Goal: Task Accomplishment & Management: Manage account settings

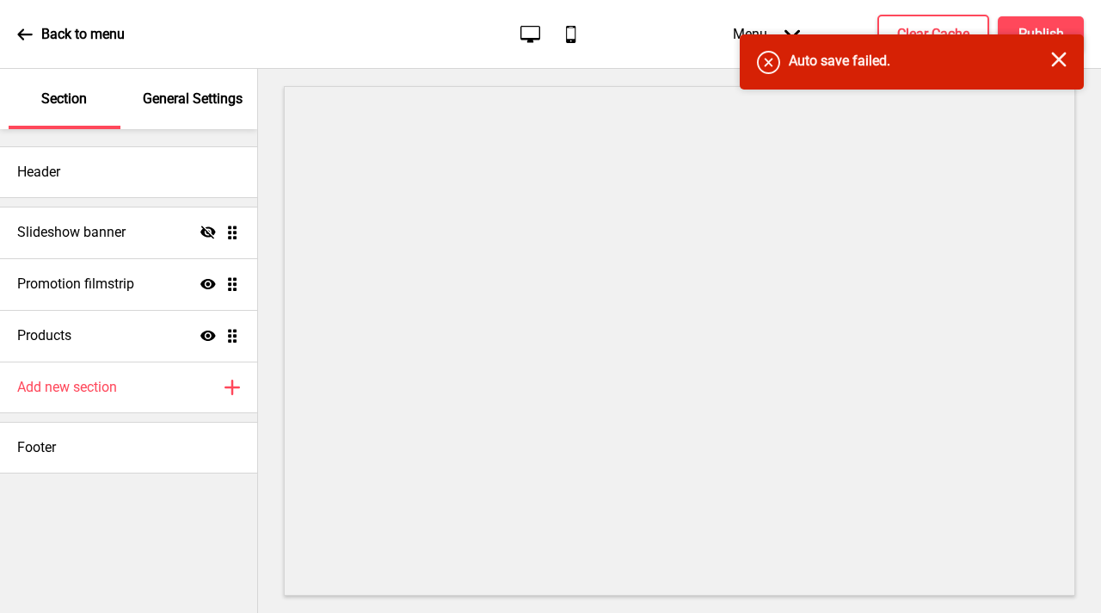
drag, startPoint x: 167, startPoint y: 106, endPoint x: 189, endPoint y: 116, distance: 24.6
click at [167, 106] on p "General Settings" at bounding box center [193, 98] width 100 height 19
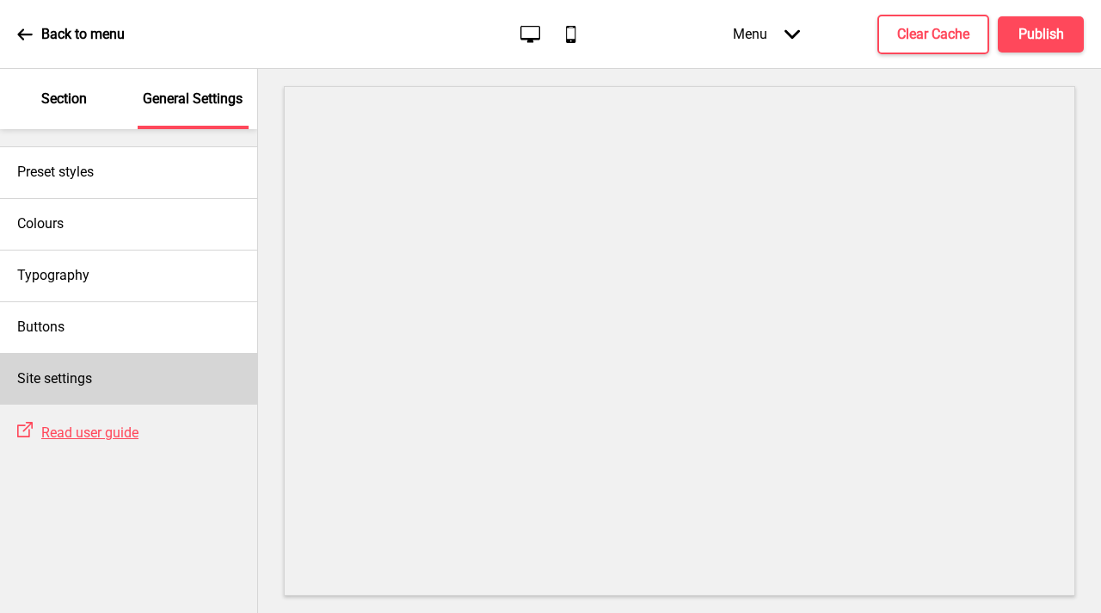
click at [109, 375] on div "Site settings" at bounding box center [128, 379] width 257 height 52
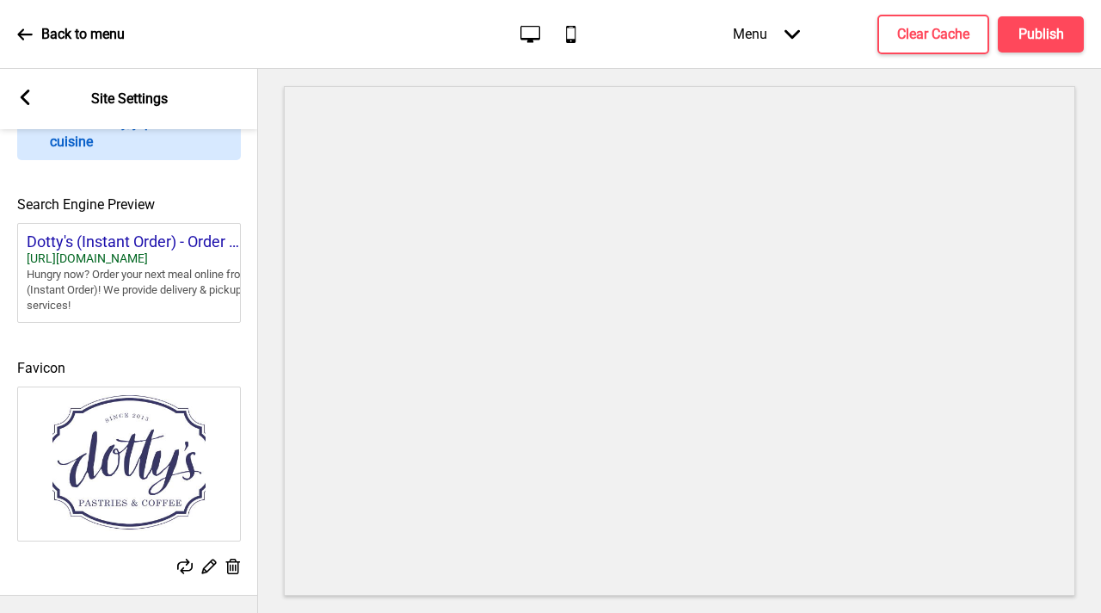
scroll to position [764, 0]
click at [18, 95] on rect at bounding box center [24, 96] width 15 height 15
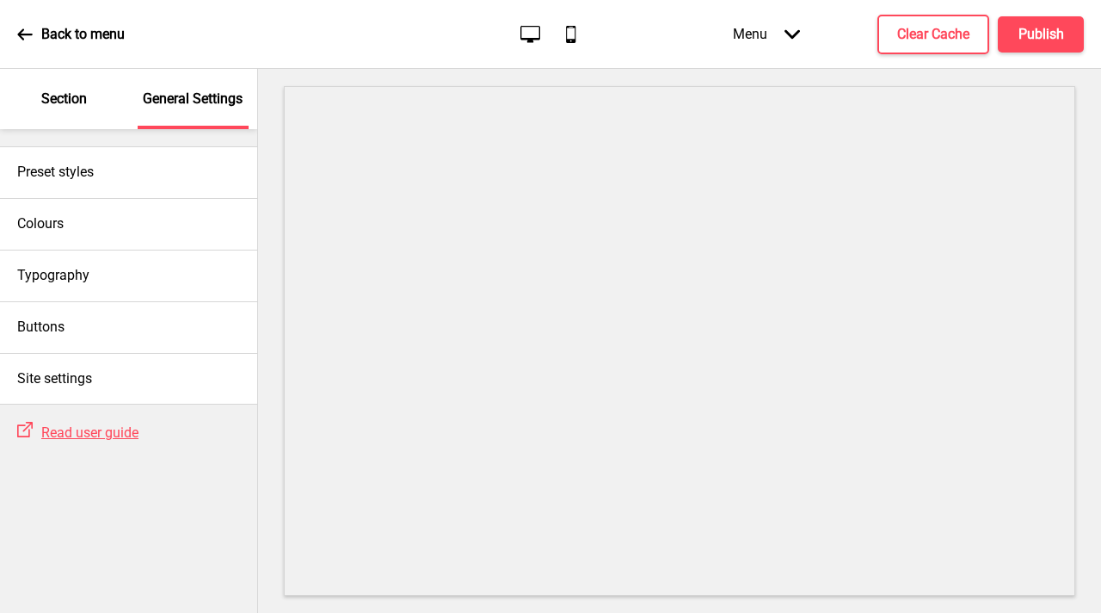
click at [54, 126] on div "Section" at bounding box center [65, 99] width 112 height 60
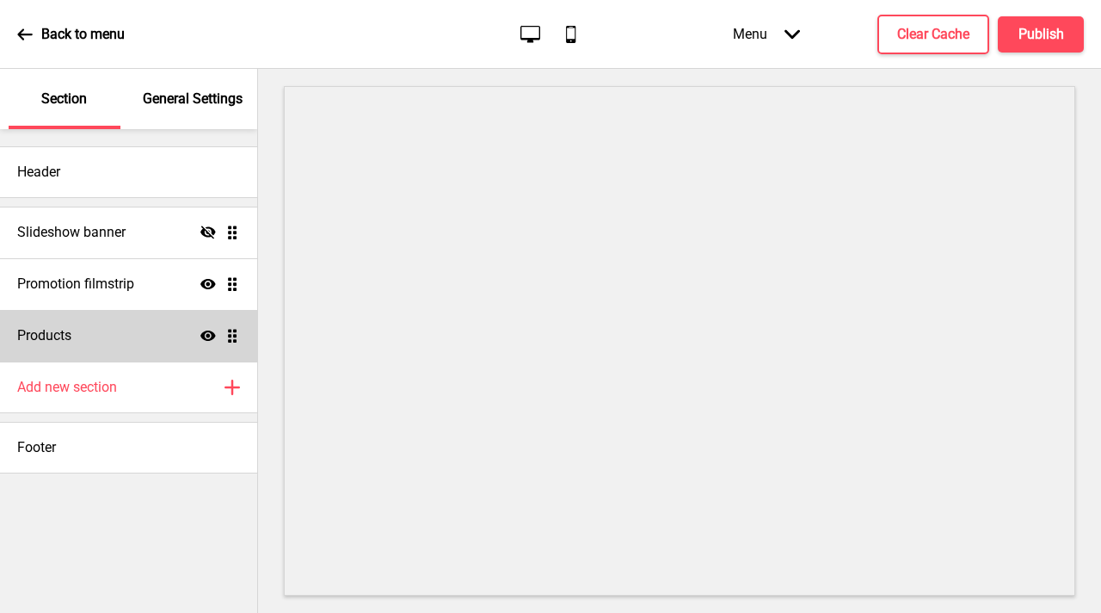
click at [148, 337] on div "Products Show Drag" at bounding box center [128, 336] width 257 height 52
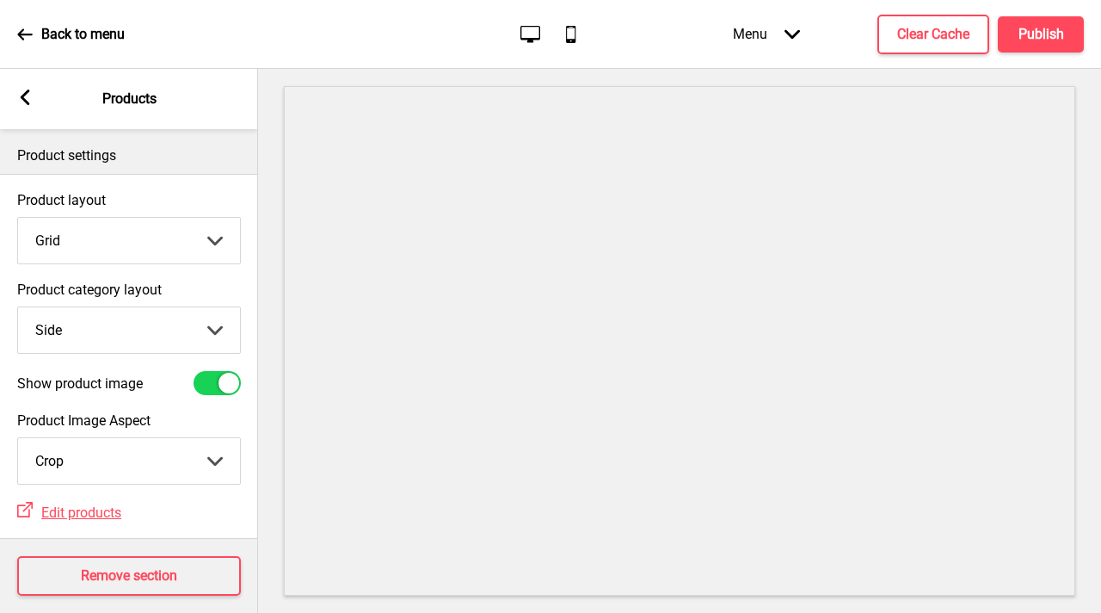
click at [144, 336] on select "Top Side" at bounding box center [129, 330] width 222 height 46
select select "top"
click at [18, 307] on select "Top Side" at bounding box center [129, 330] width 222 height 46
click at [105, 179] on div "Product layout Grid Grid List Arrow down Product category layout Top Top Side A…" at bounding box center [129, 356] width 258 height 365
click at [129, 229] on select "Grid List" at bounding box center [129, 241] width 222 height 46
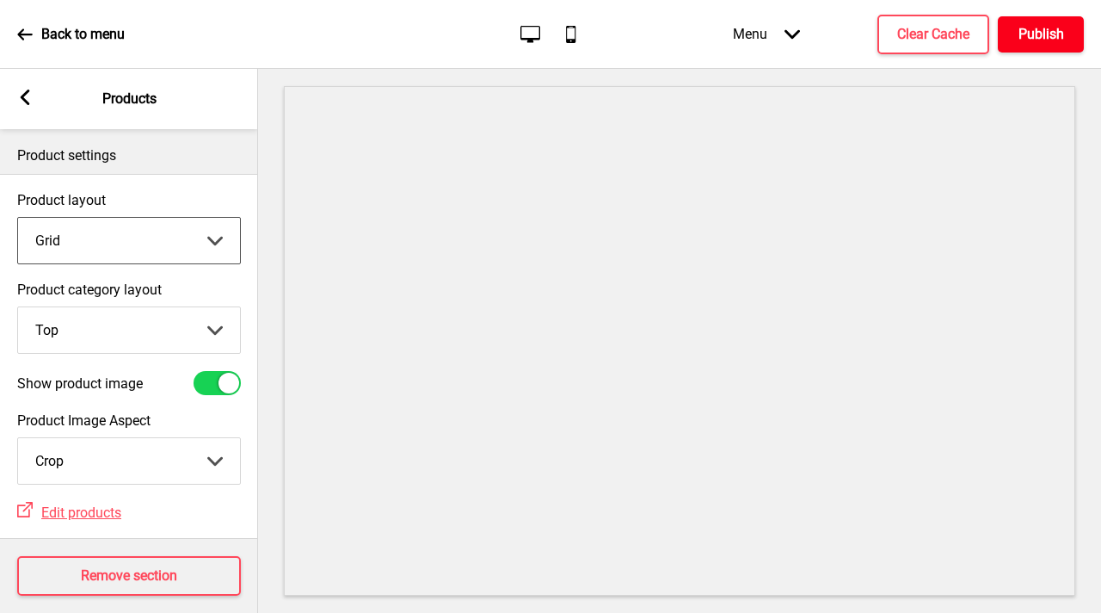
click at [1023, 42] on h4 "Publish" at bounding box center [1042, 34] width 46 height 19
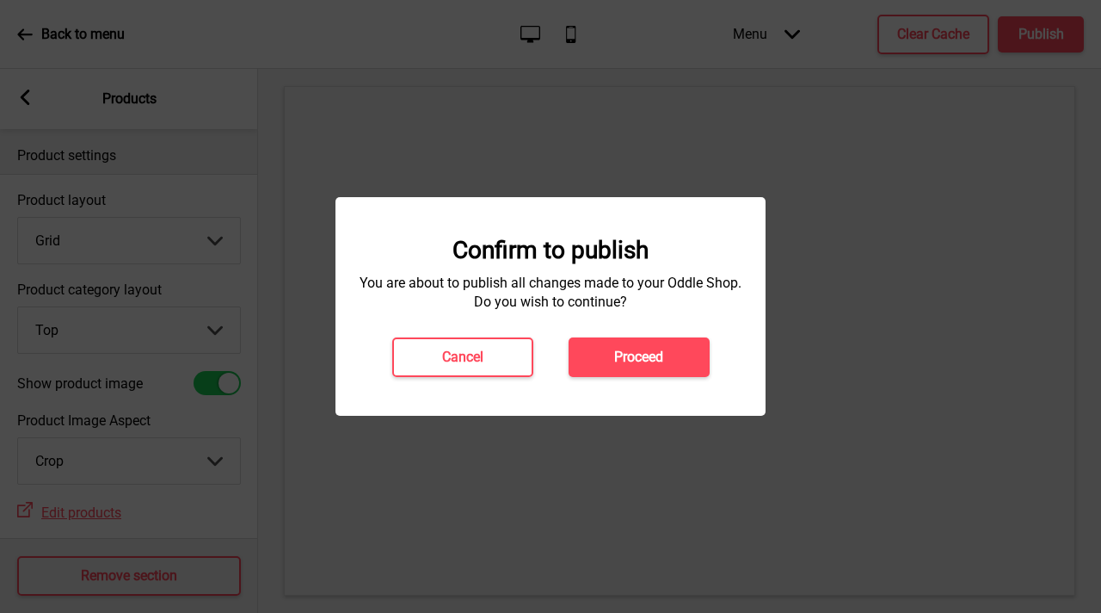
drag, startPoint x: 633, startPoint y: 373, endPoint x: 650, endPoint y: 367, distance: 17.7
click at [633, 373] on button "Proceed" at bounding box center [639, 357] width 141 height 40
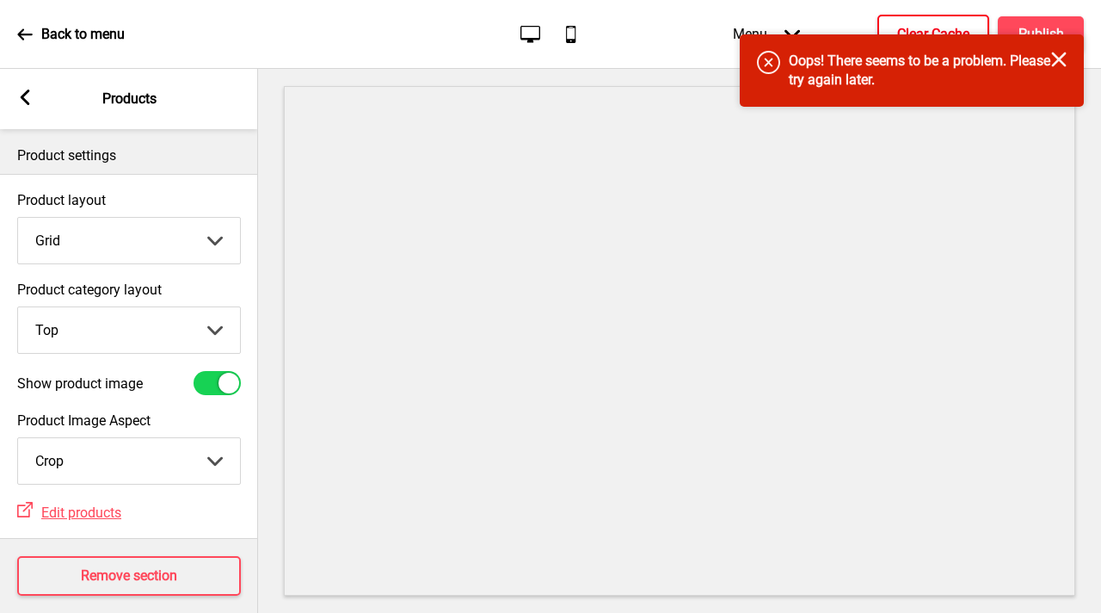
click at [930, 30] on h4 "Clear Cache" at bounding box center [933, 34] width 72 height 19
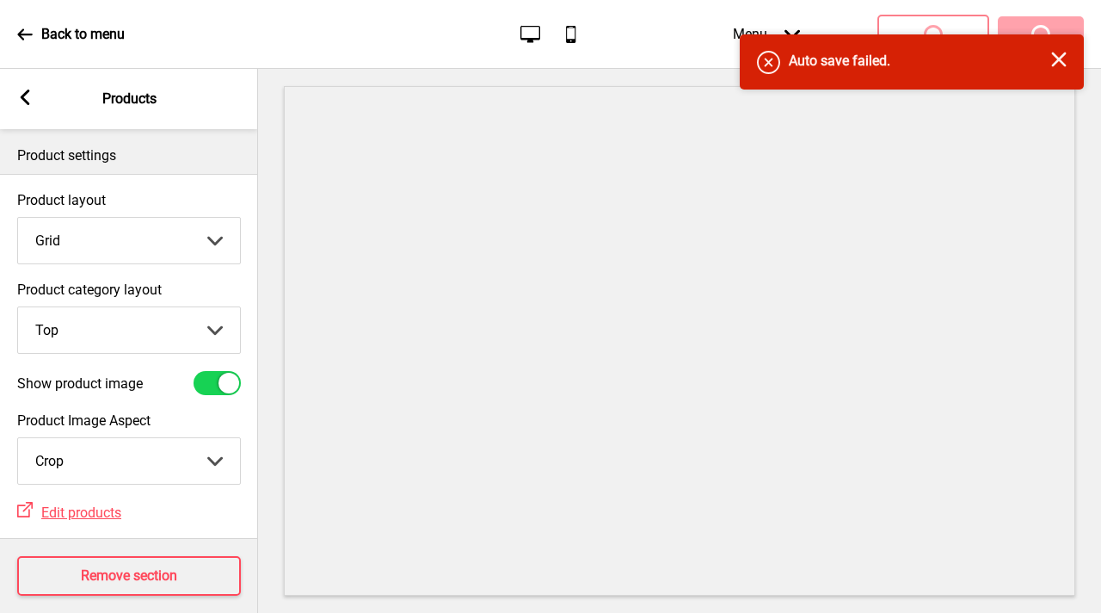
click at [1032, 29] on div "Menu Arrow down Product Page Store Information Checkout Thank you Terms & Condi…" at bounding box center [874, 34] width 420 height 51
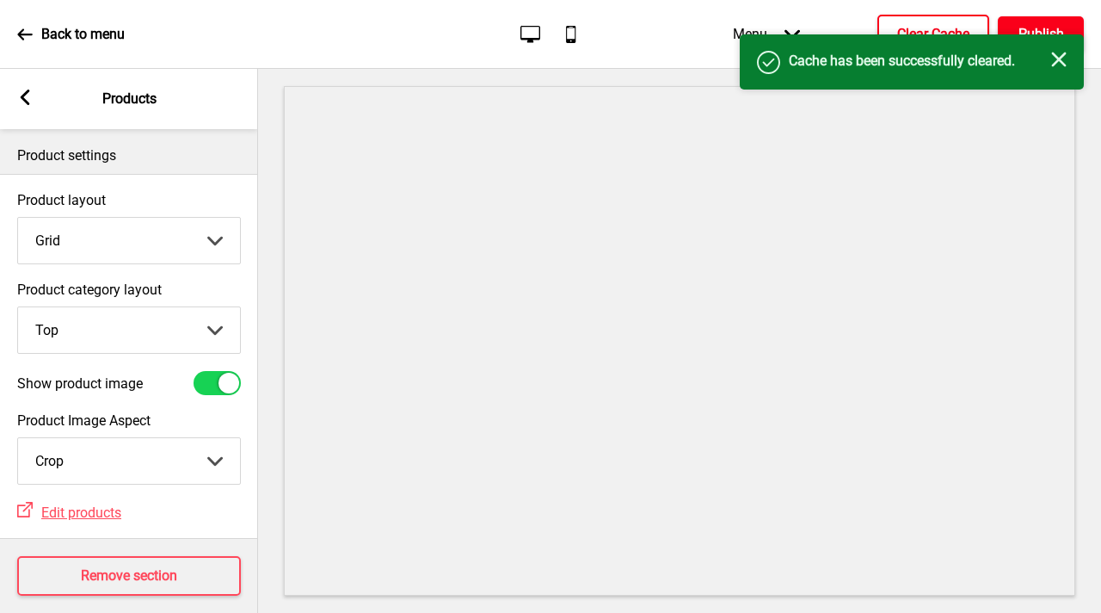
click at [1032, 28] on h4 "Publish" at bounding box center [1042, 34] width 46 height 19
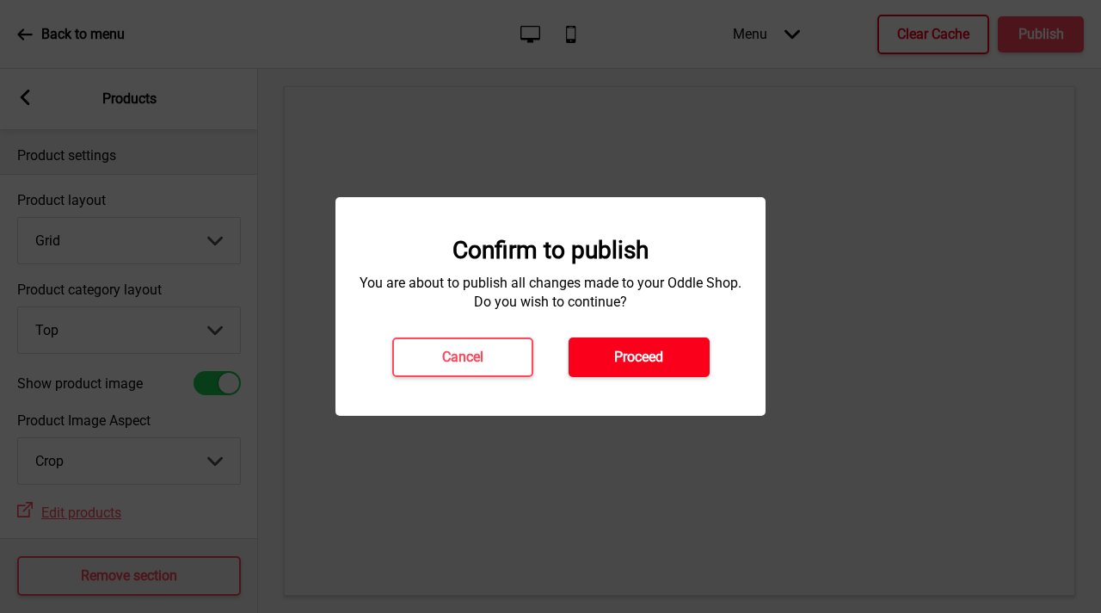
click at [674, 350] on button "Proceed" at bounding box center [639, 357] width 141 height 40
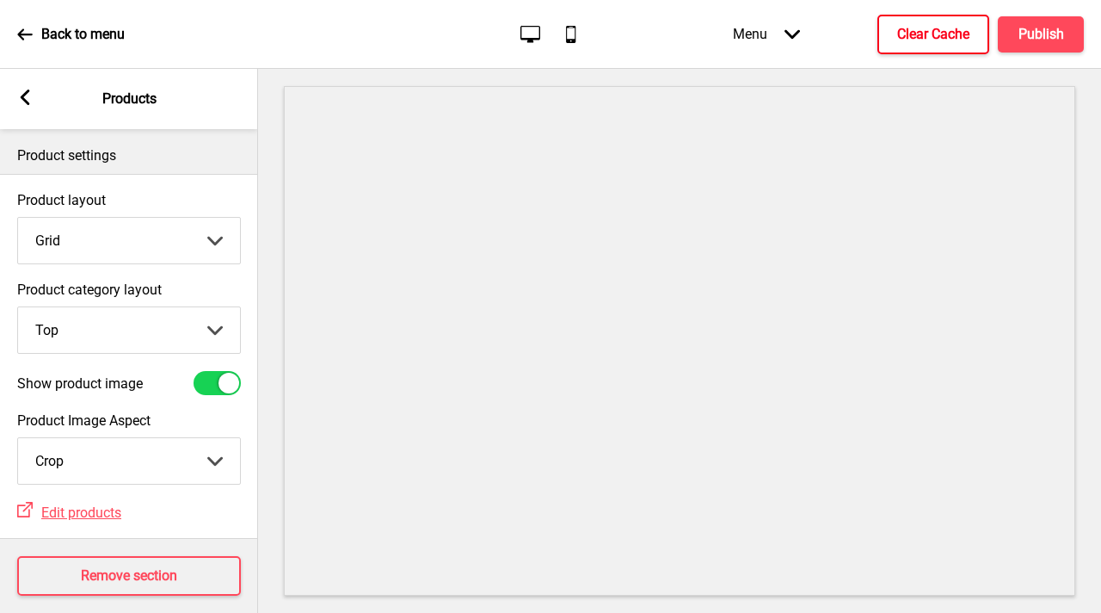
click at [927, 32] on h4 "Clear Cache" at bounding box center [933, 34] width 72 height 19
click at [1048, 25] on h4 "Publish" at bounding box center [1042, 34] width 46 height 19
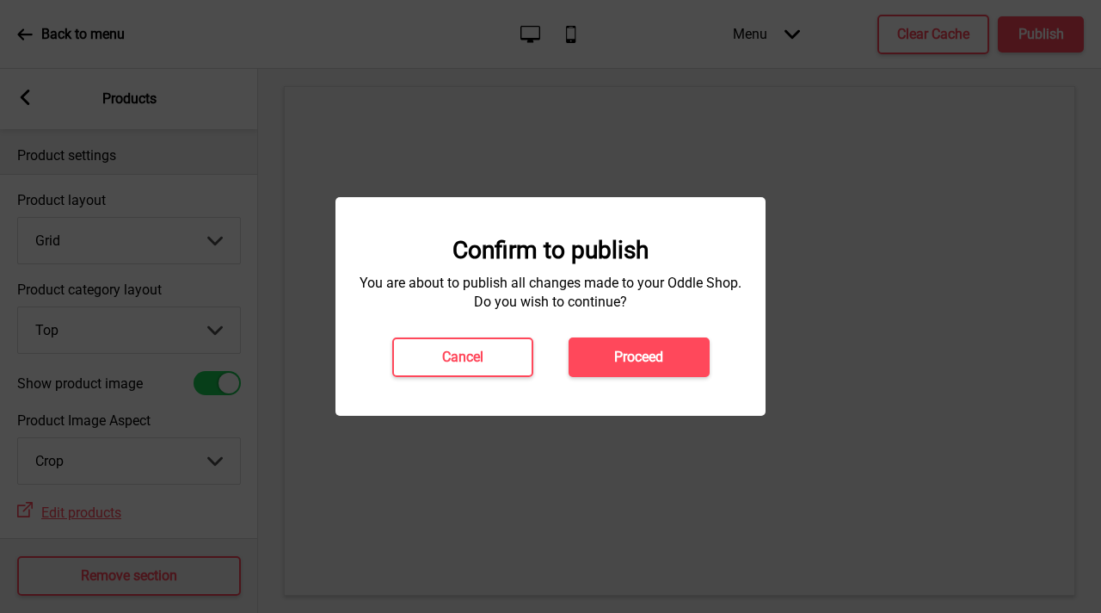
drag, startPoint x: 664, startPoint y: 366, endPoint x: 677, endPoint y: 368, distance: 13.2
click at [665, 366] on button "Proceed" at bounding box center [639, 357] width 141 height 40
